Goal: Information Seeking & Learning: Find specific fact

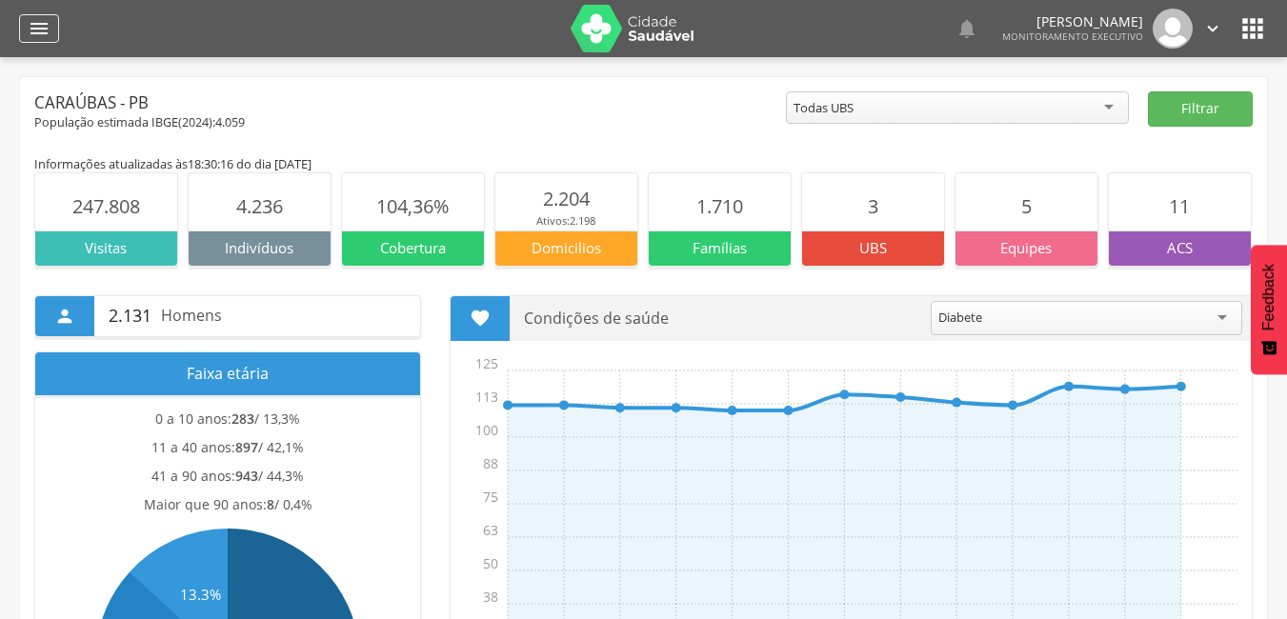
click at [28, 30] on icon "" at bounding box center [39, 28] width 23 height 23
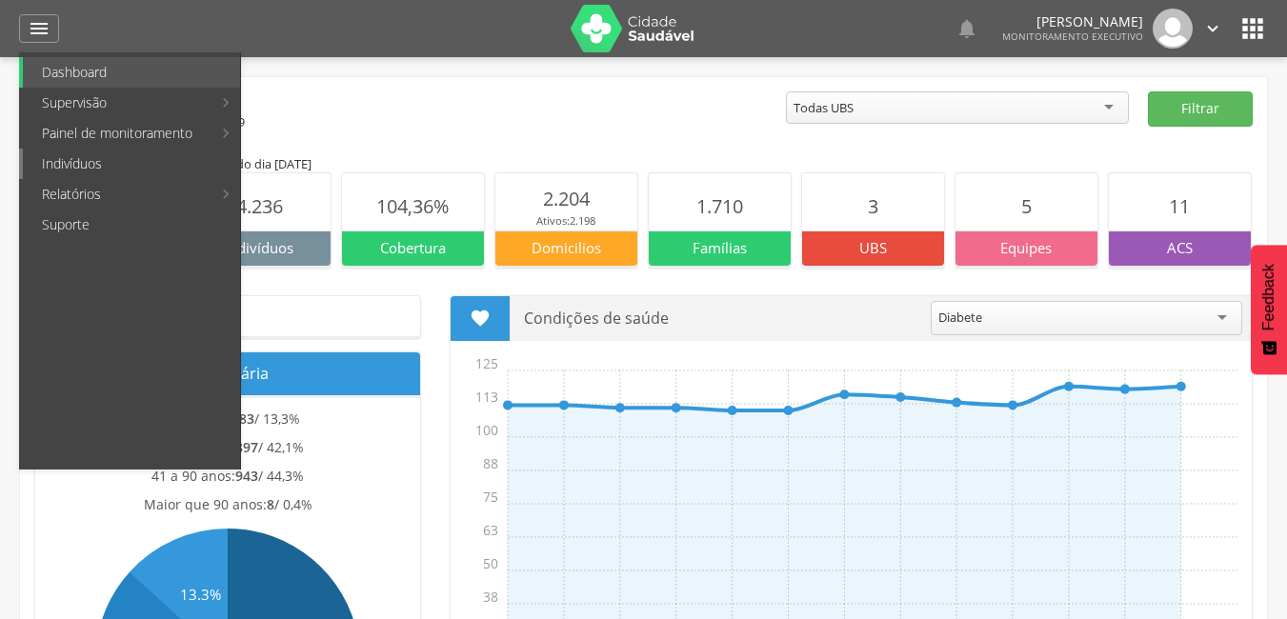
click at [70, 169] on link "Indivíduos" at bounding box center [131, 164] width 217 height 30
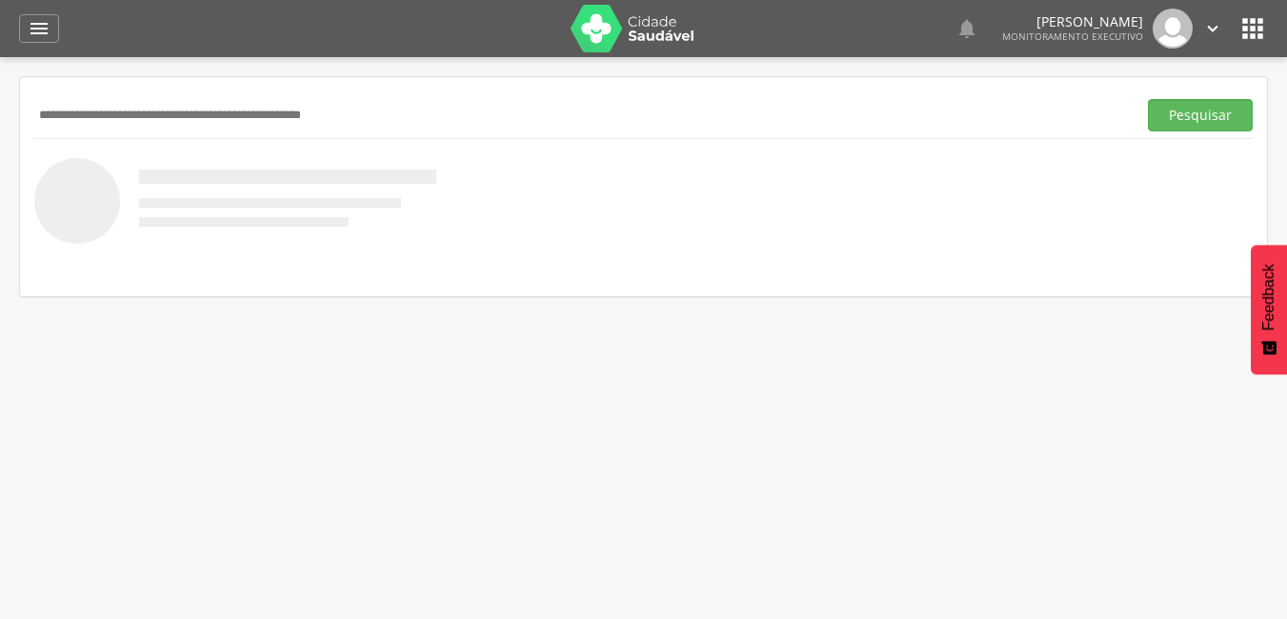
click at [169, 115] on input "text" at bounding box center [581, 115] width 1095 height 32
click at [1148, 99] on button "Pesquisar" at bounding box center [1200, 115] width 105 height 32
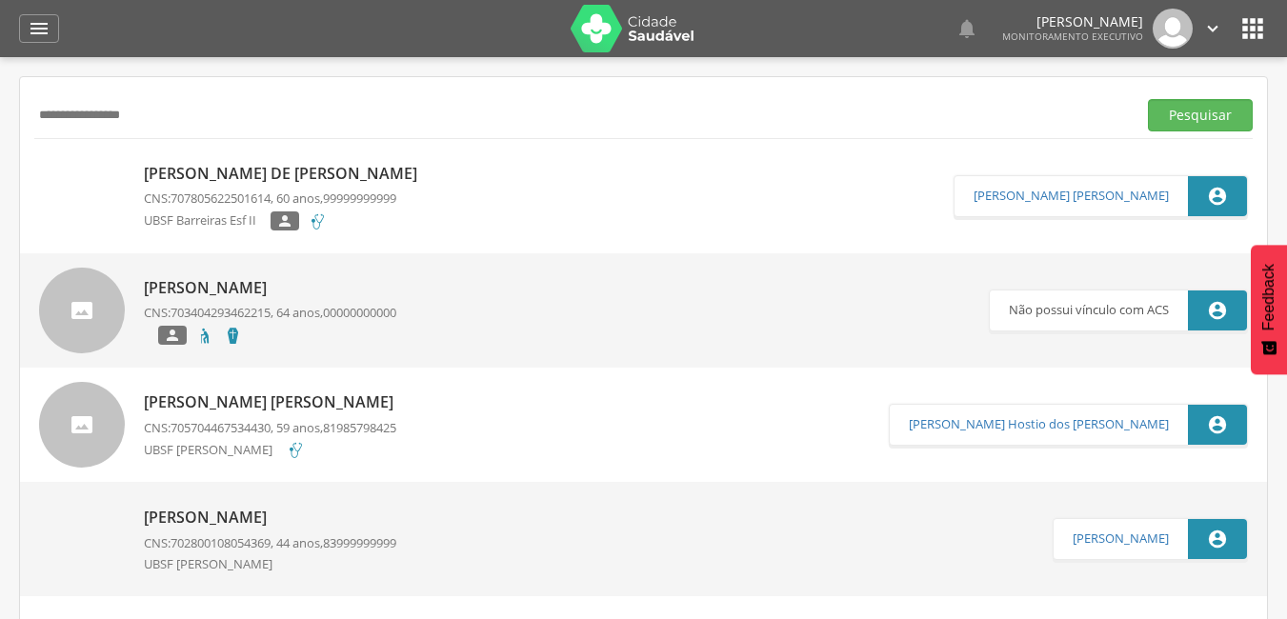
click at [246, 170] on p "[PERSON_NAME] de [PERSON_NAME]" at bounding box center [285, 174] width 283 height 22
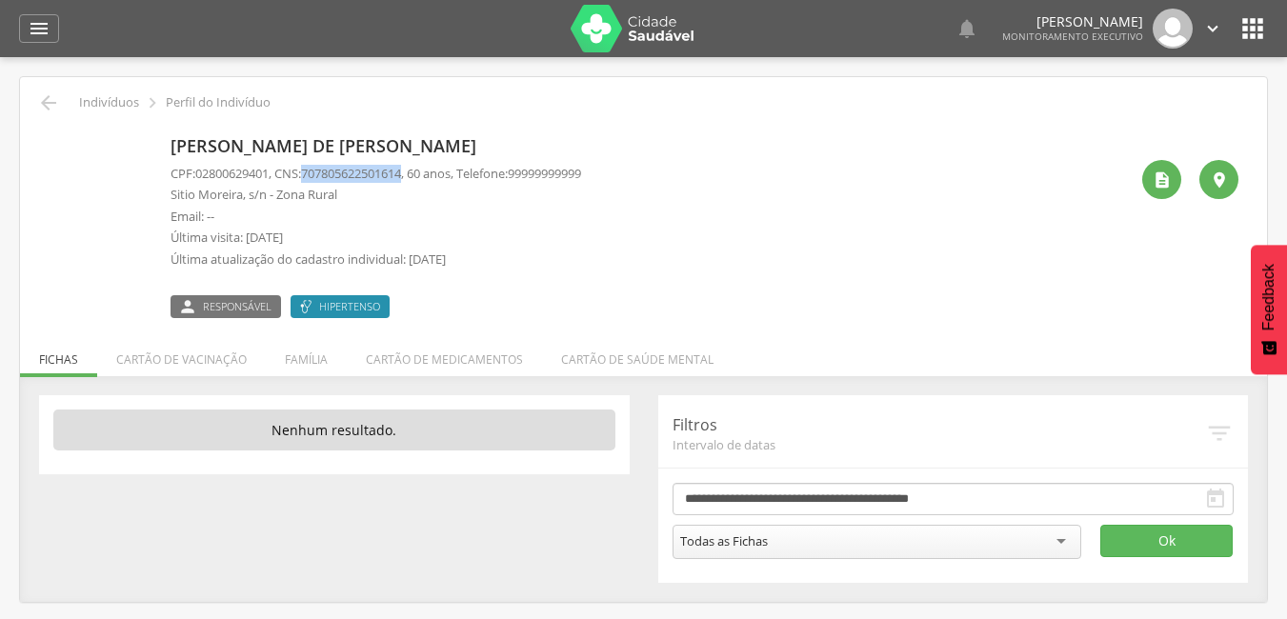
drag, startPoint x: 315, startPoint y: 171, endPoint x: 419, endPoint y: 171, distance: 103.8
click at [419, 171] on p "CPF: 02800629401 , CNS: [PHONE_NUMBER] , 60 anos, Telefone: [PHONE_NUMBER]" at bounding box center [376, 174] width 411 height 18
copy span "707805622501614"
click at [302, 358] on li "Família" at bounding box center [306, 354] width 81 height 45
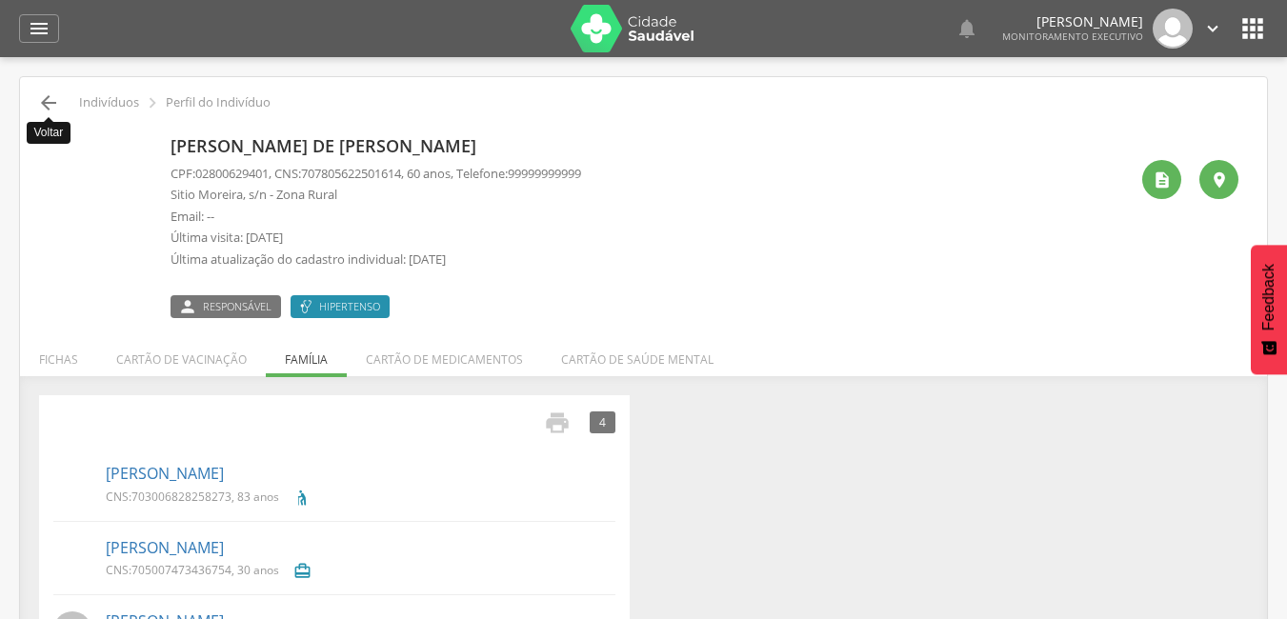
click at [50, 102] on icon "" at bounding box center [48, 102] width 23 height 23
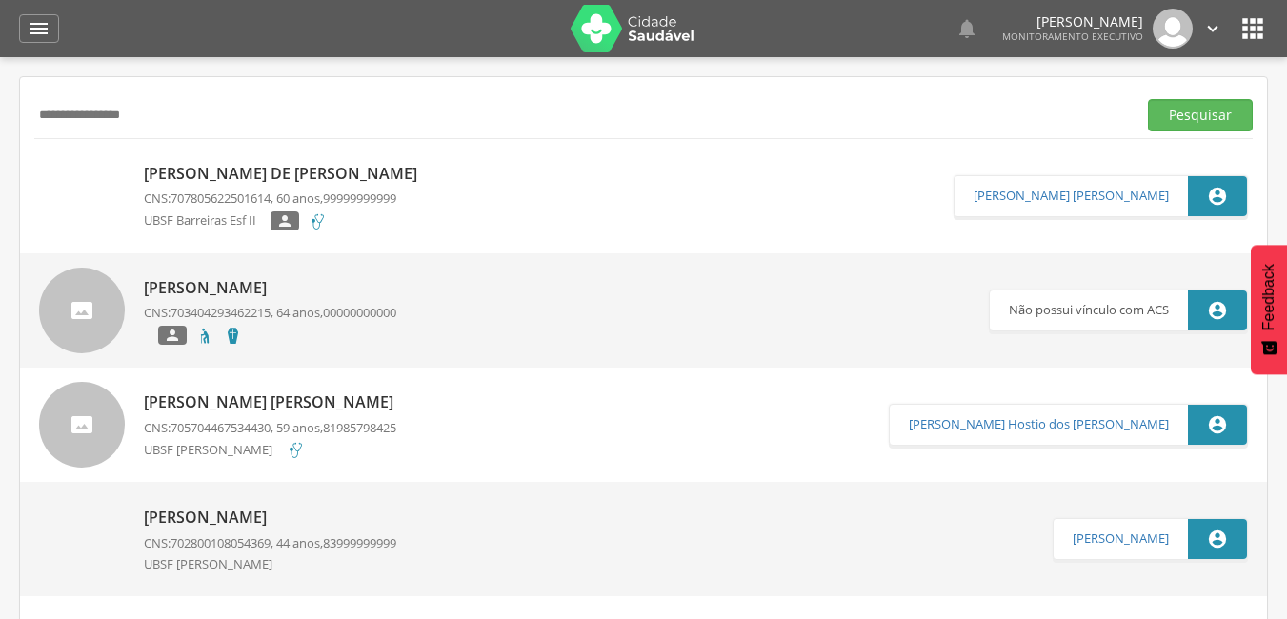
drag, startPoint x: 178, startPoint y: 120, endPoint x: 10, endPoint y: 126, distance: 167.8
click at [10, 126] on div " Supervisão  Distritos  Ubs Coordenador: - Caraúbas / [GEOGRAPHIC_DATA] Inte…" at bounding box center [643, 366] width 1287 height 619
type input "*"
click at [1148, 99] on button "Pesquisar" at bounding box center [1200, 115] width 105 height 32
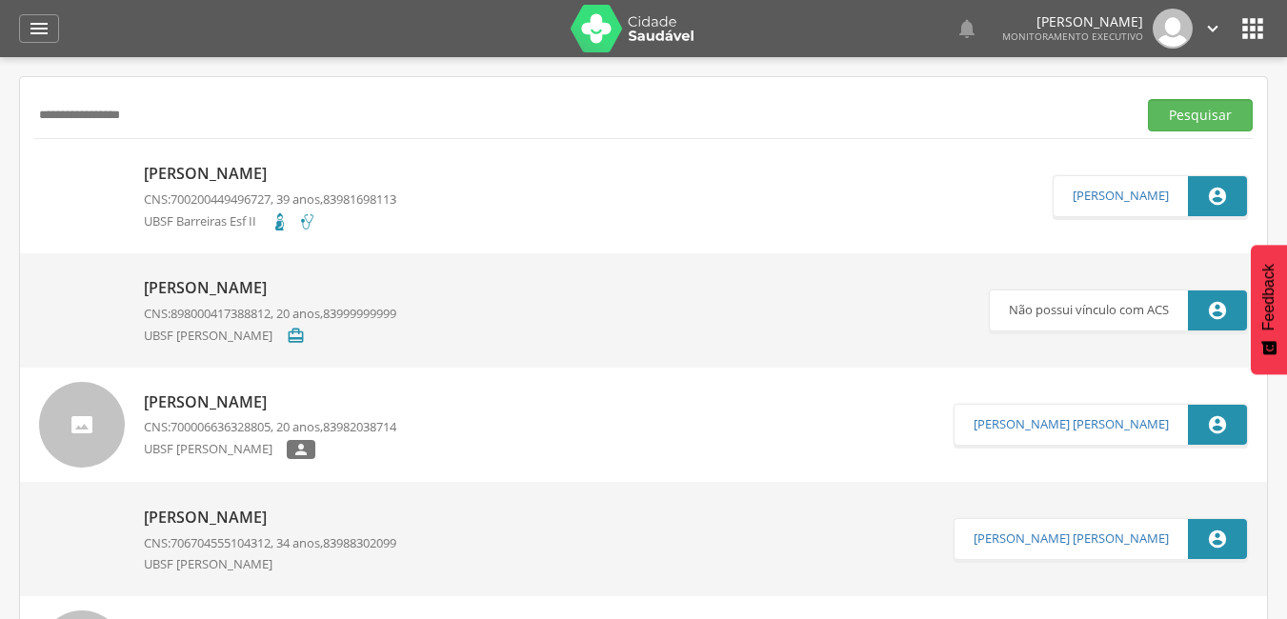
click at [189, 177] on p "[PERSON_NAME]" at bounding box center [270, 174] width 252 height 22
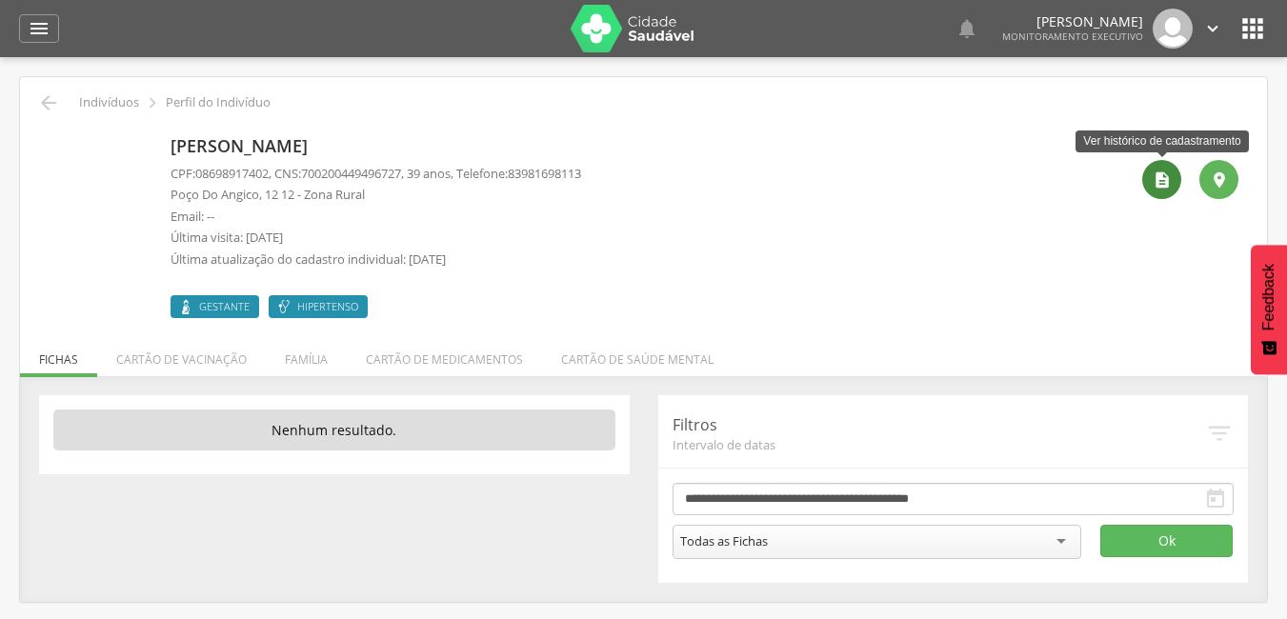
click at [1166, 186] on icon "" at bounding box center [1162, 180] width 19 height 19
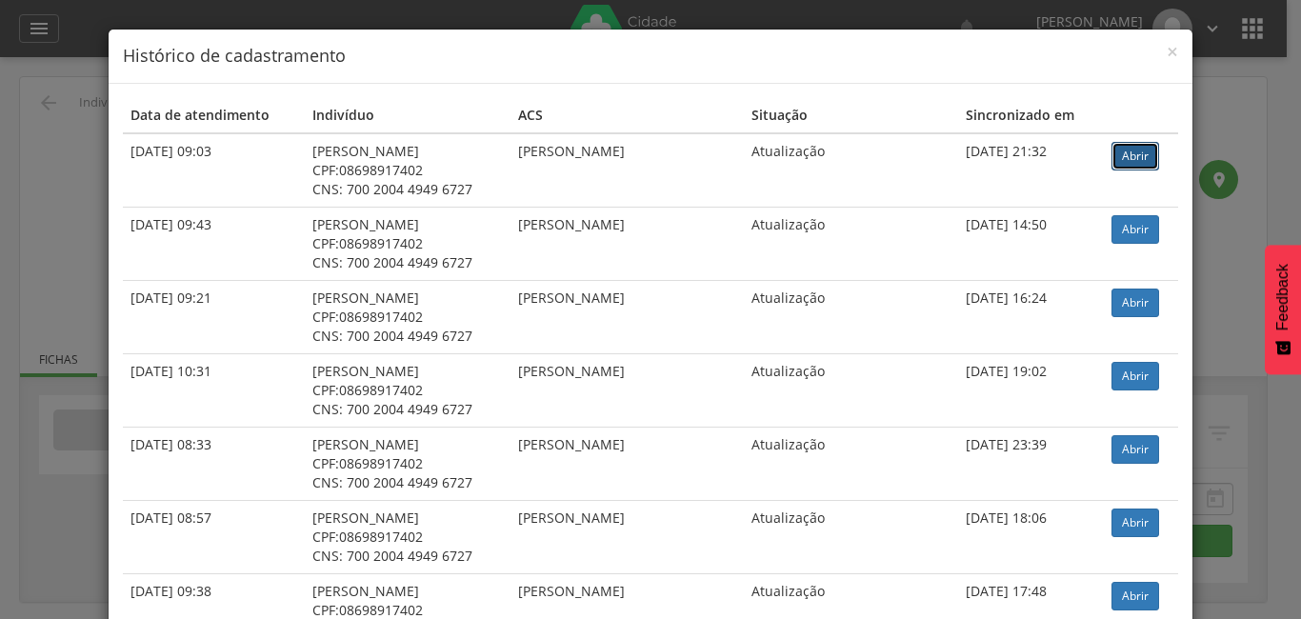
click at [1115, 155] on link "Abrir" at bounding box center [1136, 156] width 48 height 29
click at [1168, 48] on span "×" at bounding box center [1172, 51] width 11 height 27
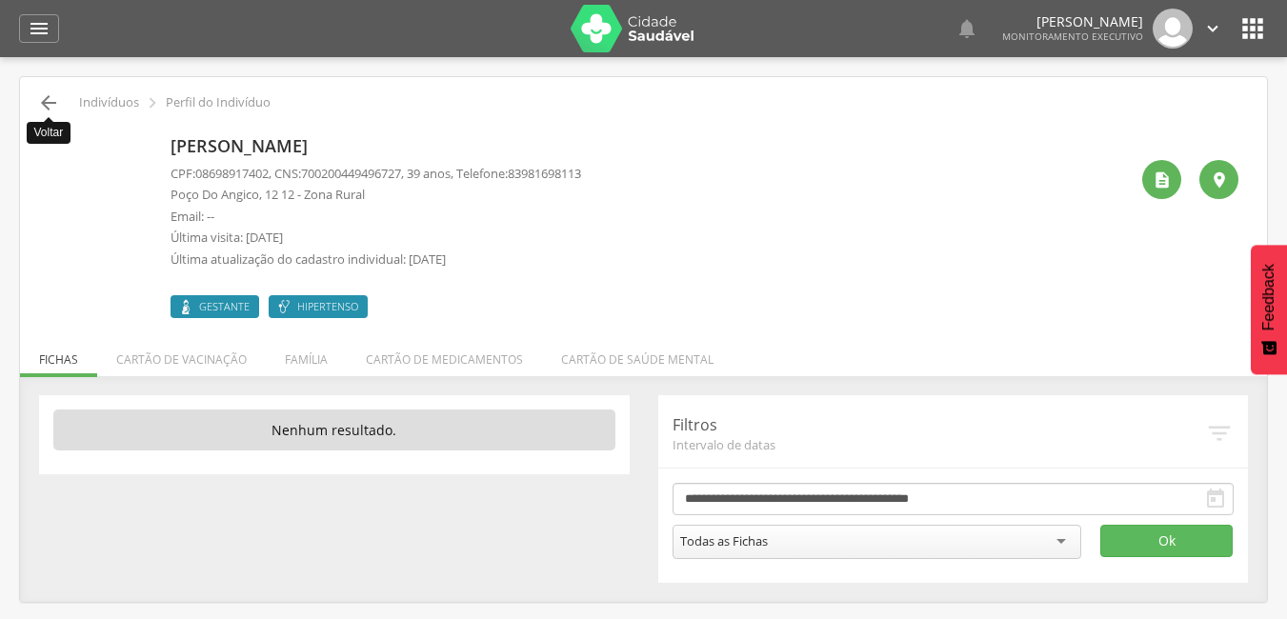
click at [57, 101] on icon "" at bounding box center [48, 102] width 23 height 23
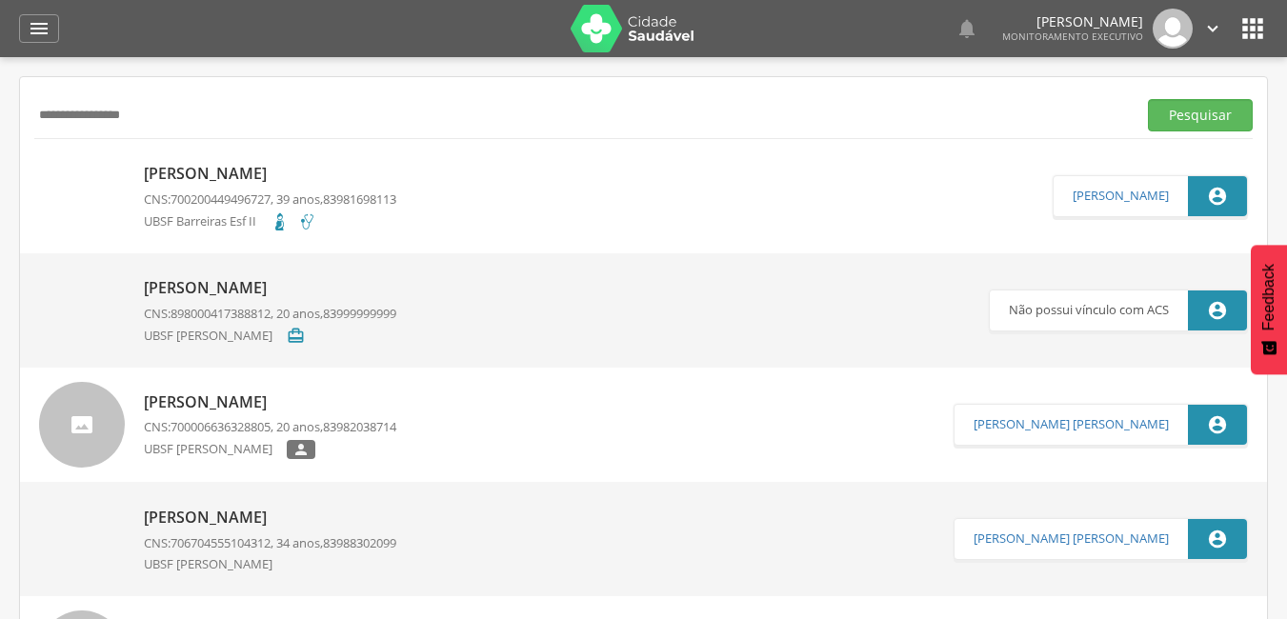
click at [157, 125] on input "**********" at bounding box center [581, 115] width 1095 height 32
click at [1148, 99] on button "Pesquisar" at bounding box center [1200, 115] width 105 height 32
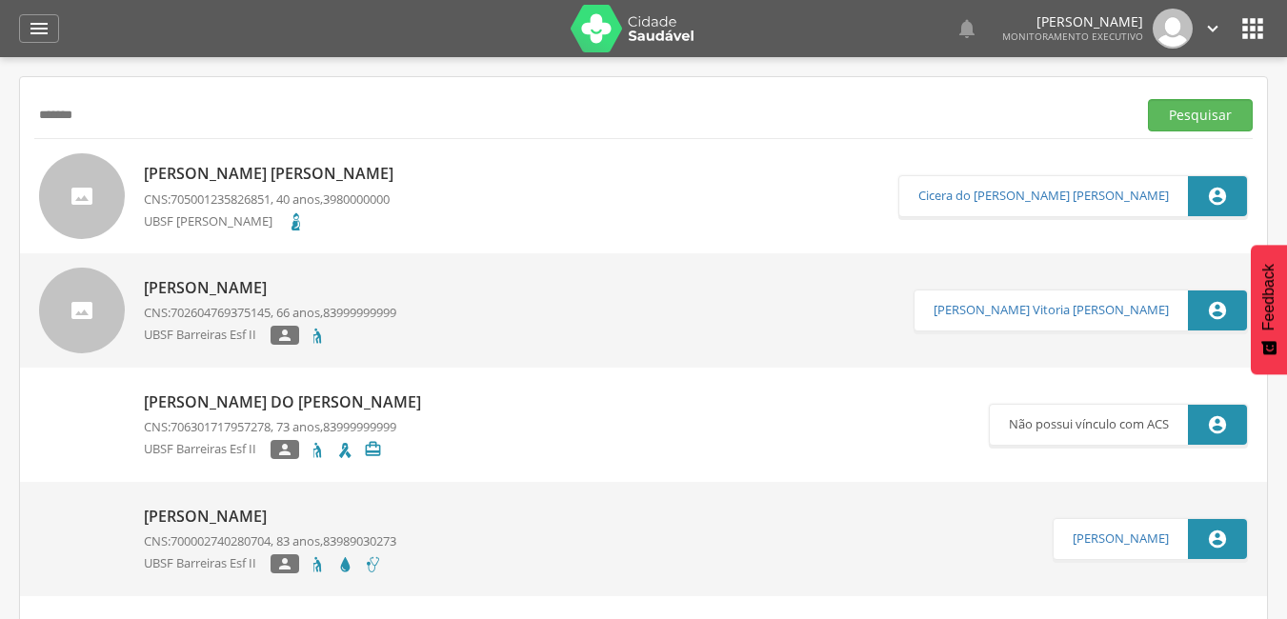
click at [189, 104] on input "*******" at bounding box center [581, 115] width 1095 height 32
type input "**********"
click at [1148, 99] on button "Pesquisar" at bounding box center [1200, 115] width 105 height 32
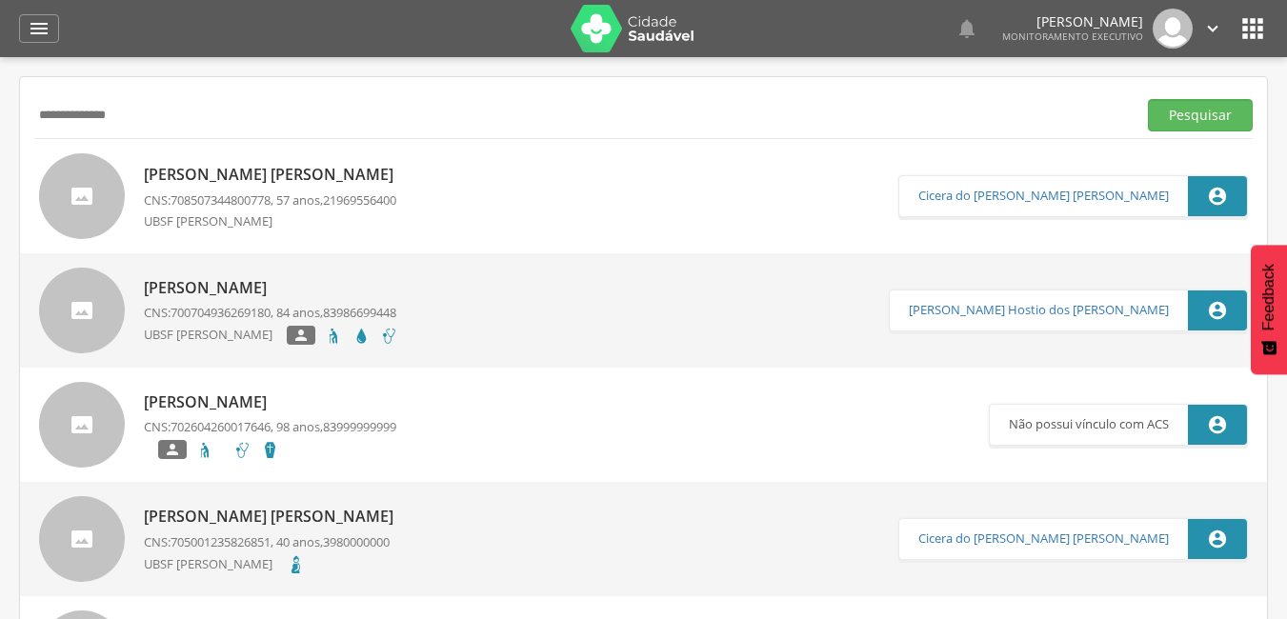
click at [263, 172] on p "[PERSON_NAME] [PERSON_NAME]" at bounding box center [273, 175] width 259 height 22
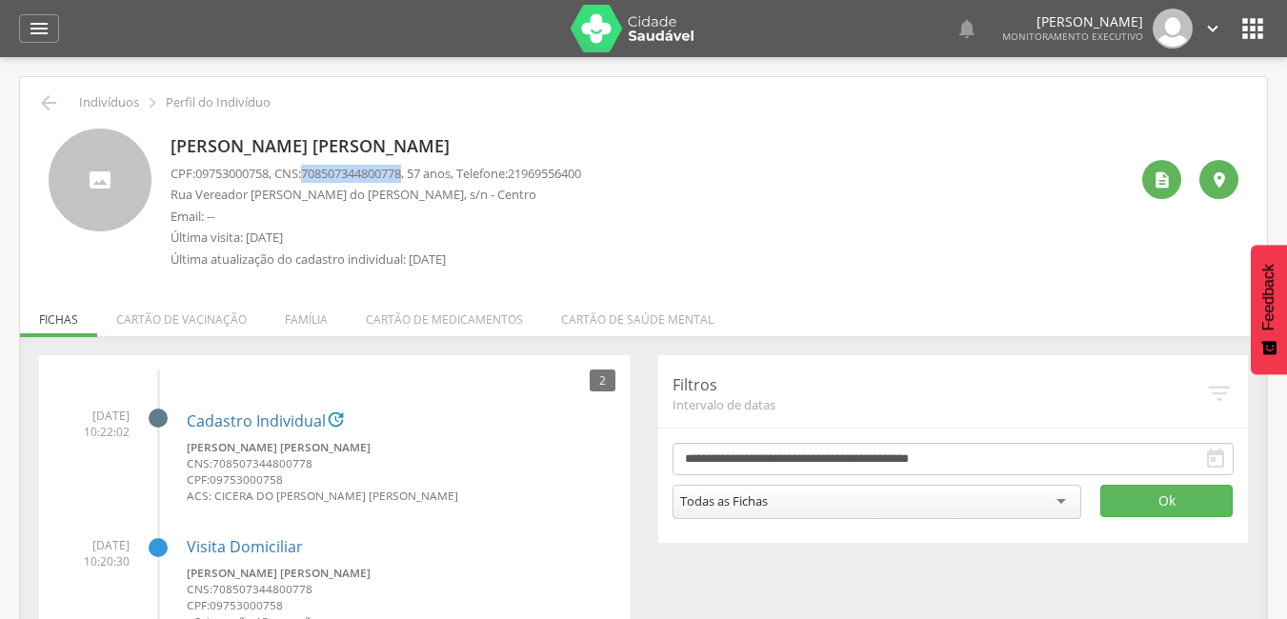
drag, startPoint x: 316, startPoint y: 170, endPoint x: 418, endPoint y: 172, distance: 102.0
click at [401, 172] on span "708507344800778" at bounding box center [351, 173] width 100 height 17
copy span "708507344800778"
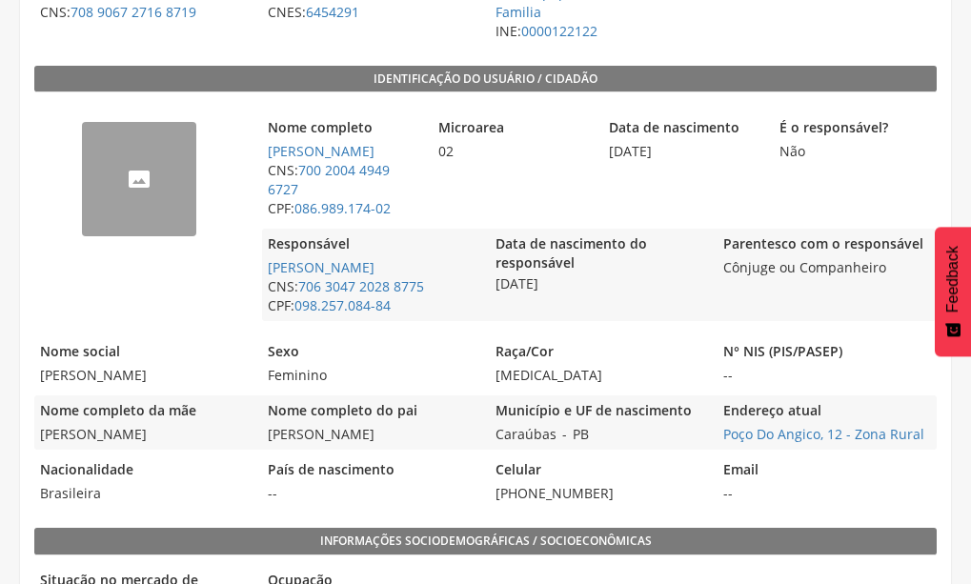
scroll to position [381, 0]
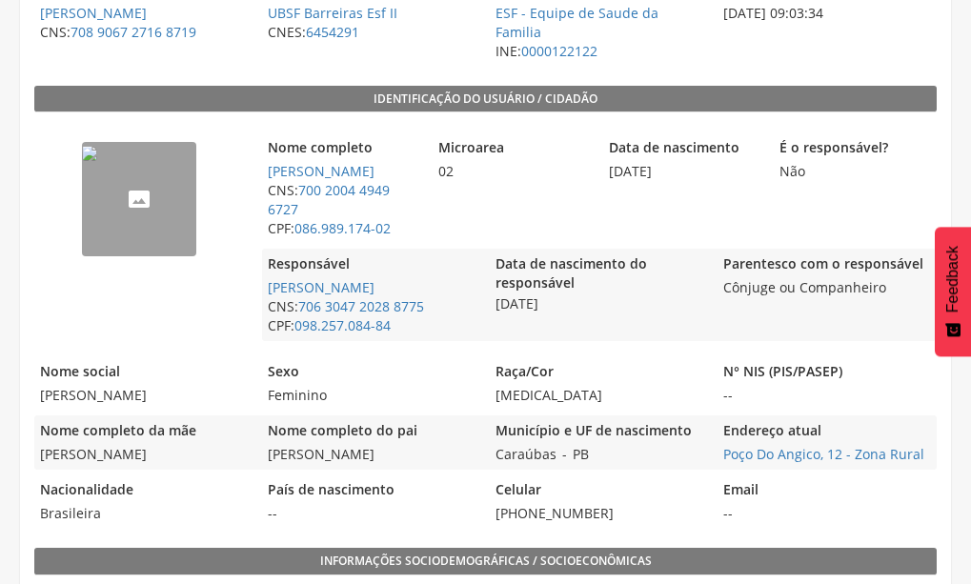
click at [686, 162] on span "30/05/1986" at bounding box center [683, 171] width 161 height 19
drag, startPoint x: 686, startPoint y: 152, endPoint x: 613, endPoint y: 156, distance: 72.5
click at [613, 162] on span "30/05/1986" at bounding box center [683, 171] width 161 height 19
